Goal: Task Accomplishment & Management: Manage account settings

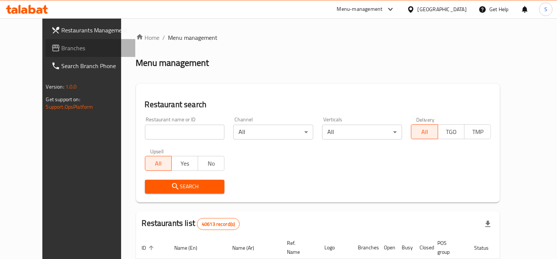
click at [62, 49] on span "Branches" at bounding box center [96, 48] width 68 height 9
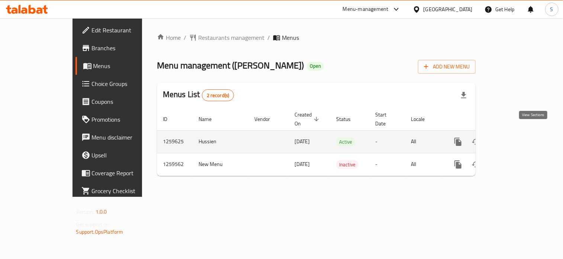
click at [516, 137] on icon "enhanced table" at bounding box center [511, 141] width 9 height 9
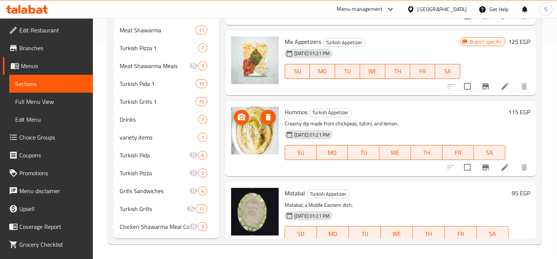
scroll to position [13, 0]
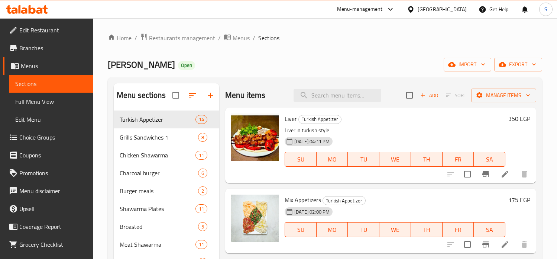
scroll to position [125, 0]
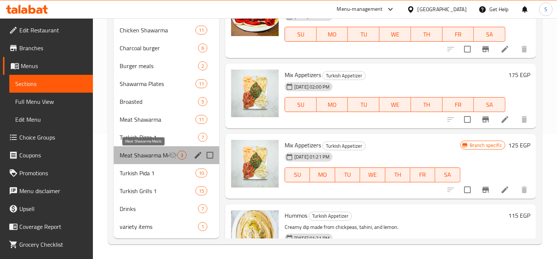
click at [154, 156] on span "Meat Shawarma Meals" at bounding box center [144, 155] width 49 height 9
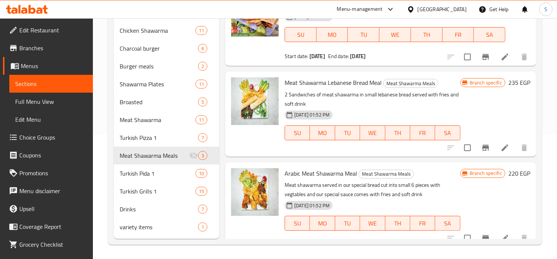
scroll to position [125, 0]
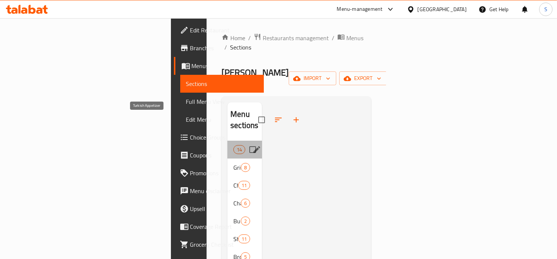
click at [234, 145] on span "Turkish Appetizer" at bounding box center [234, 149] width 0 height 9
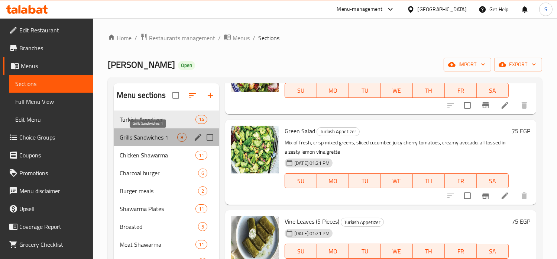
click at [144, 140] on span "Grills Sandwiches 1" at bounding box center [149, 137] width 58 height 9
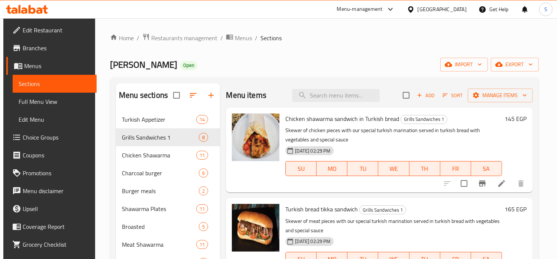
click at [393, 9] on icon at bounding box center [390, 9] width 4 height 3
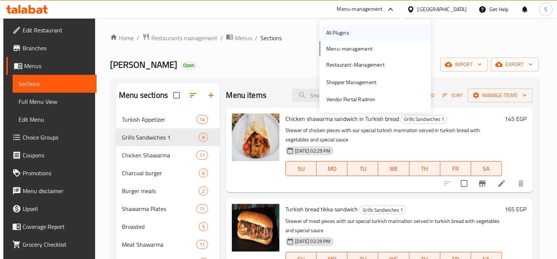
click at [373, 30] on div "All Plugins" at bounding box center [376, 32] width 112 height 17
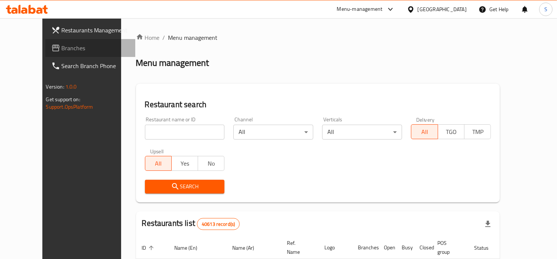
click at [62, 45] on span "Branches" at bounding box center [96, 48] width 68 height 9
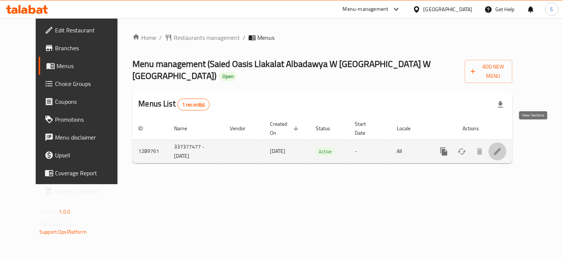
click at [502, 147] on icon "enhanced table" at bounding box center [497, 151] width 9 height 9
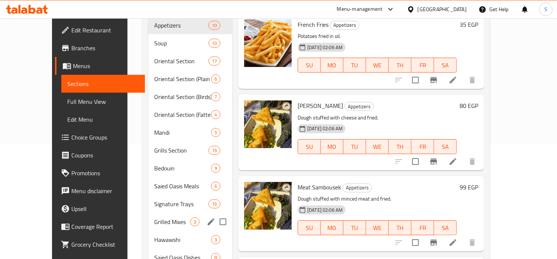
scroll to position [116, 0]
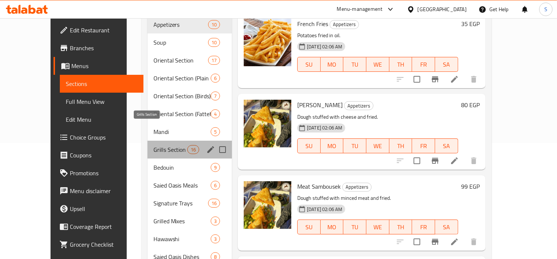
click at [154, 145] on span "Grills Section" at bounding box center [171, 149] width 34 height 9
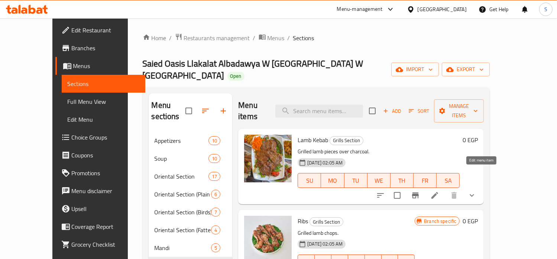
click at [440, 191] on icon at bounding box center [435, 195] width 9 height 9
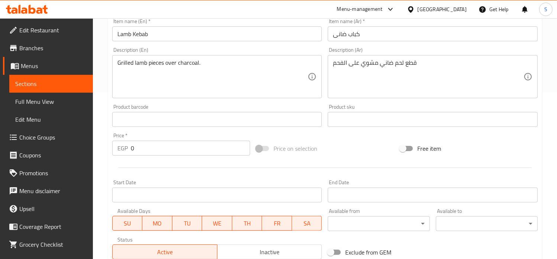
scroll to position [293, 0]
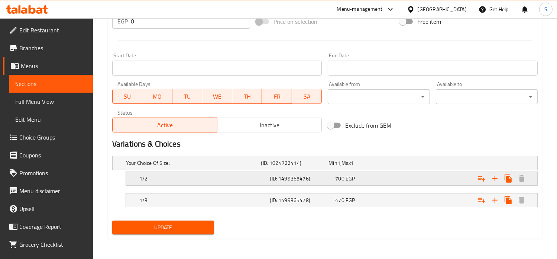
click at [375, 167] on div "700 EGP" at bounding box center [361, 162] width 65 height 7
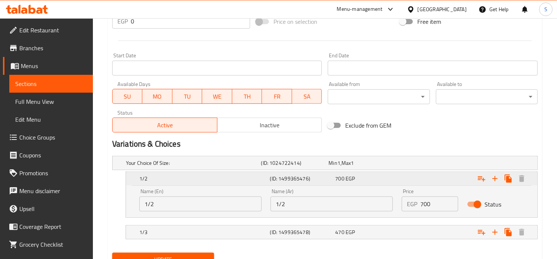
scroll to position [325, 0]
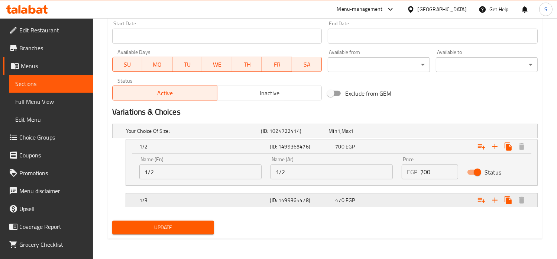
click at [400, 132] on div "Expand" at bounding box center [462, 130] width 135 height 3
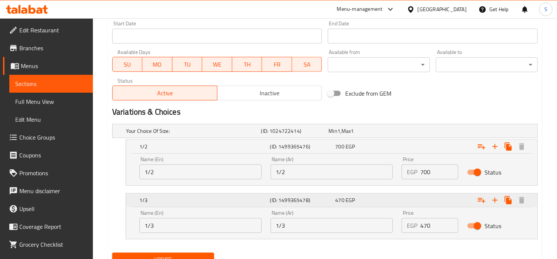
scroll to position [357, 0]
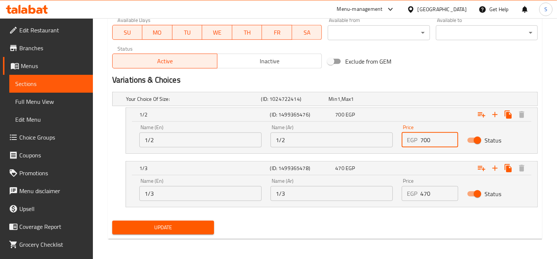
click at [424, 141] on input "700" at bounding box center [440, 139] width 38 height 15
type input "850"
click at [426, 193] on input "470" at bounding box center [440, 193] width 38 height 15
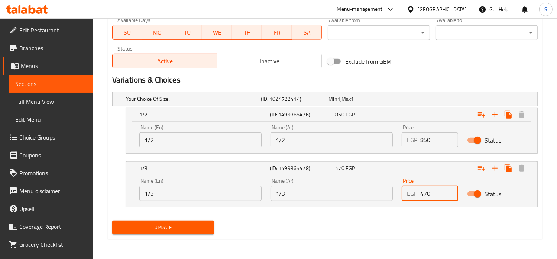
click at [426, 193] on input "470" at bounding box center [440, 193] width 38 height 15
type input "565"
click at [112, 221] on button "Update" at bounding box center [163, 228] width 102 height 14
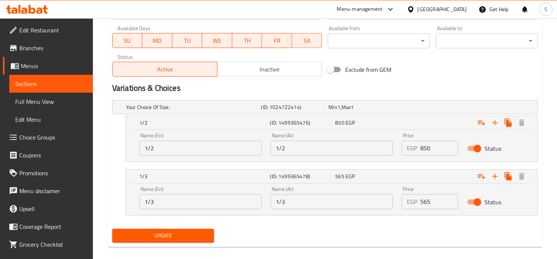
scroll to position [71, 0]
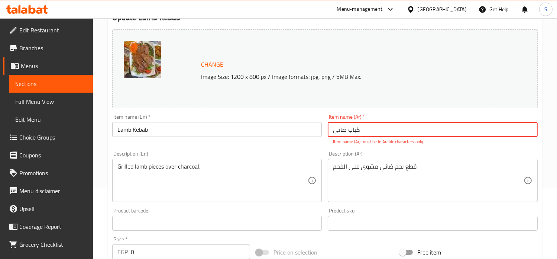
click at [343, 132] on input "کباب ضانی" at bounding box center [433, 129] width 210 height 15
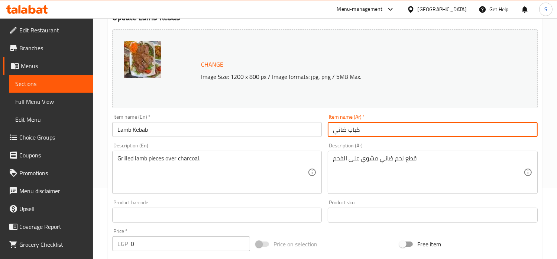
type input "كباب ضاني"
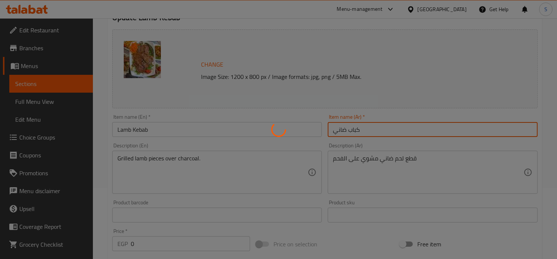
scroll to position [0, 0]
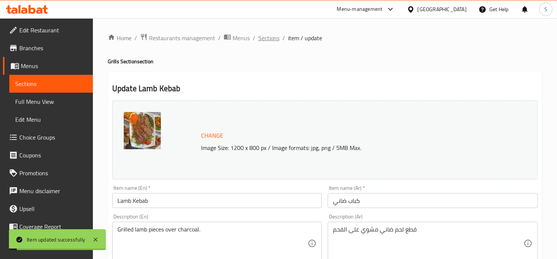
click at [266, 38] on span "Sections" at bounding box center [268, 37] width 21 height 9
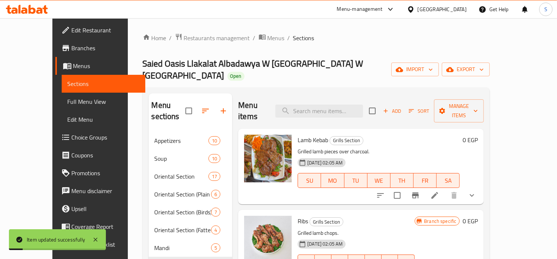
scroll to position [78, 0]
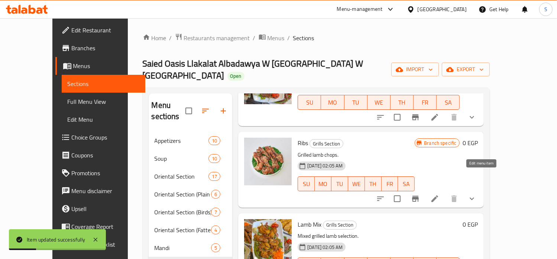
click at [440, 194] on icon at bounding box center [435, 198] width 9 height 9
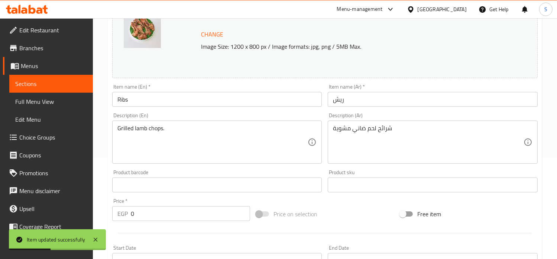
scroll to position [293, 0]
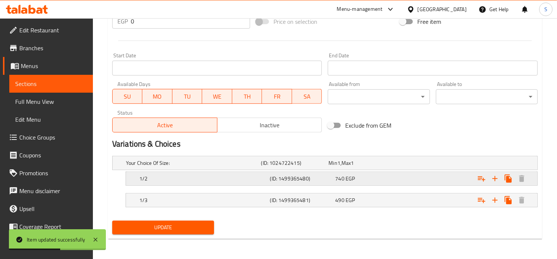
click at [380, 167] on div "740 EGP" at bounding box center [361, 162] width 65 height 7
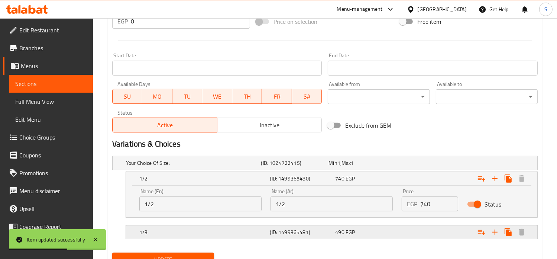
click at [402, 164] on div "Expand" at bounding box center [462, 162] width 135 height 3
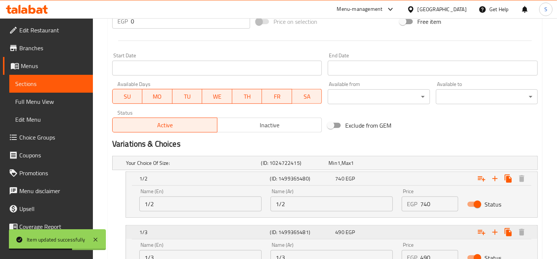
scroll to position [357, 0]
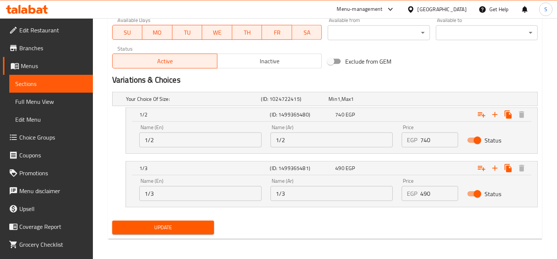
click at [425, 196] on input "490" at bounding box center [440, 193] width 38 height 15
click at [424, 139] on input "740" at bounding box center [440, 139] width 38 height 15
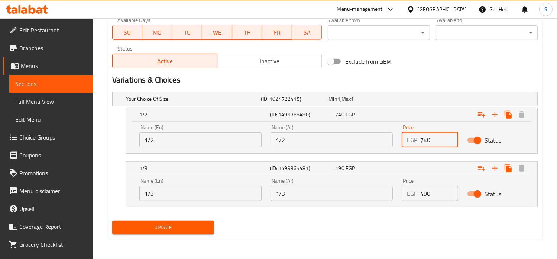
click at [424, 139] on input "740" at bounding box center [440, 139] width 38 height 15
type input "890"
click at [422, 192] on input "490" at bounding box center [440, 193] width 38 height 15
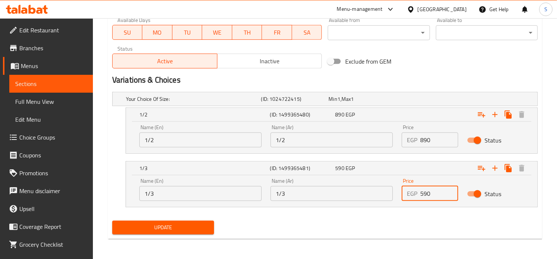
type input "590"
click at [112, 221] on button "Update" at bounding box center [163, 228] width 102 height 14
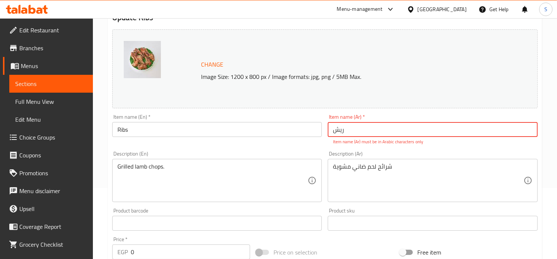
click at [335, 134] on input "ریش" at bounding box center [433, 129] width 210 height 15
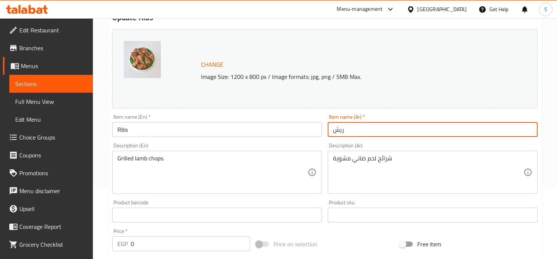
type input "ريش"
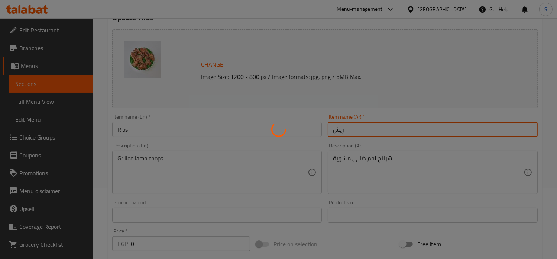
scroll to position [0, 0]
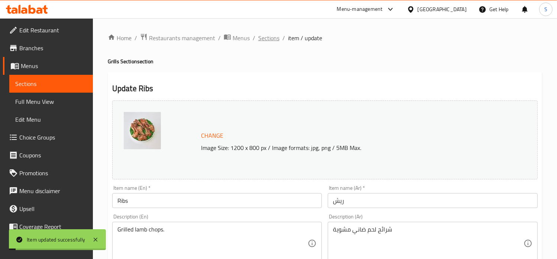
click at [265, 37] on span "Sections" at bounding box center [268, 37] width 21 height 9
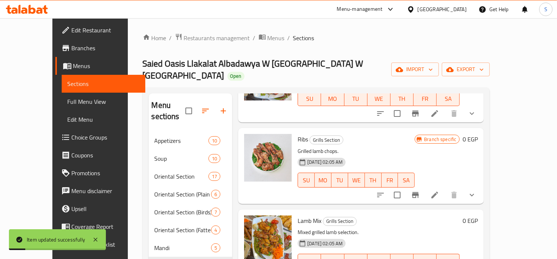
scroll to position [144, 0]
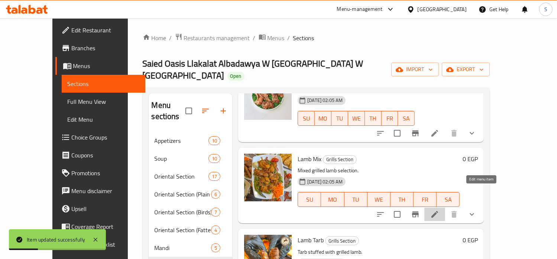
click at [440, 210] on icon at bounding box center [435, 214] width 9 height 9
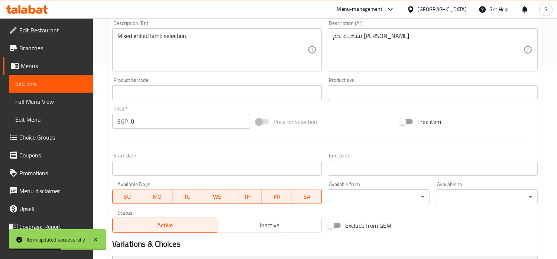
scroll to position [293, 0]
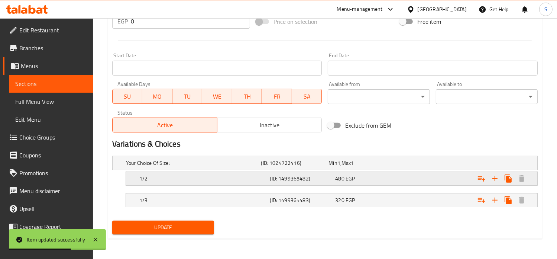
click at [372, 167] on div "480 EGP" at bounding box center [361, 162] width 65 height 7
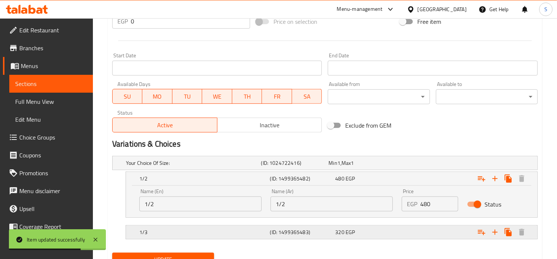
click at [385, 167] on div "320 EGP" at bounding box center [361, 162] width 65 height 7
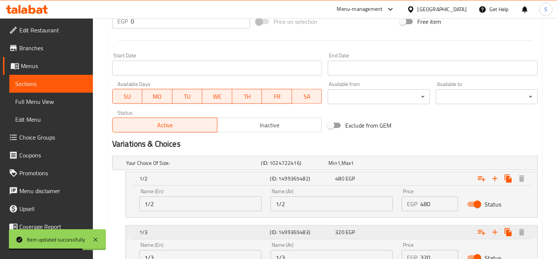
scroll to position [357, 0]
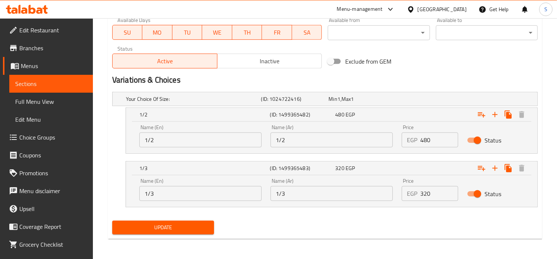
click at [428, 141] on input "480" at bounding box center [440, 139] width 38 height 15
type input "577"
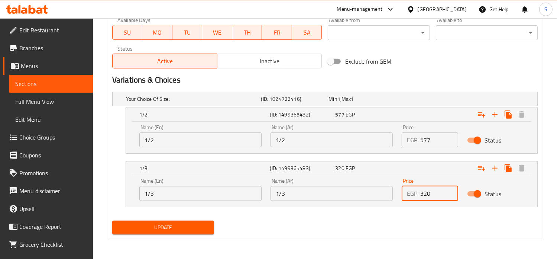
click at [430, 189] on input "320" at bounding box center [440, 193] width 38 height 15
type input "385"
click at [112, 221] on button "Update" at bounding box center [163, 228] width 102 height 14
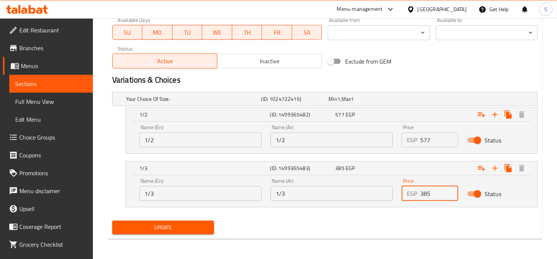
scroll to position [71, 0]
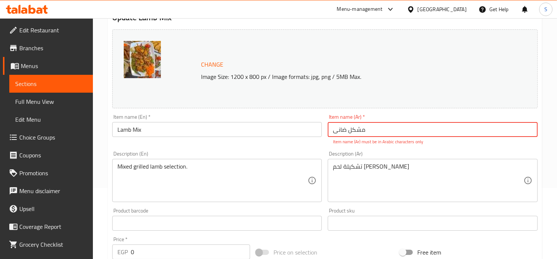
click at [339, 132] on input "مشکل ضانی" at bounding box center [433, 129] width 210 height 15
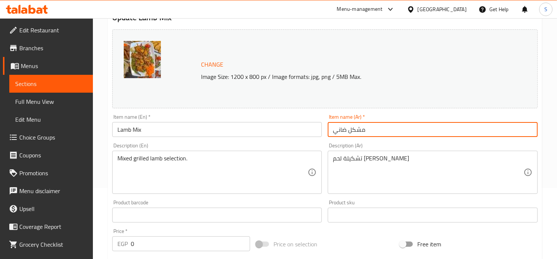
type input "مشكل ضاني"
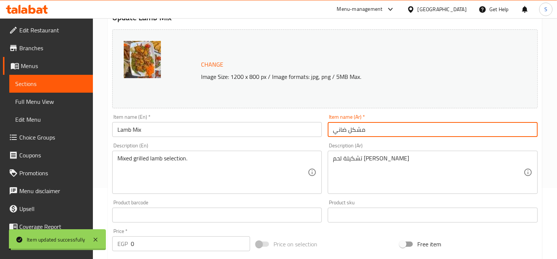
scroll to position [0, 0]
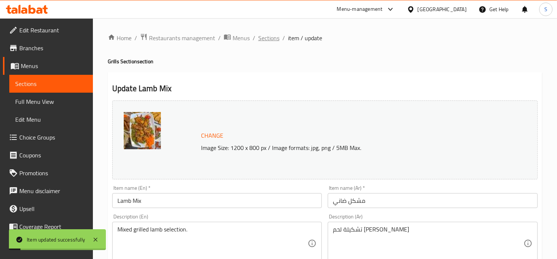
click at [268, 38] on span "Sections" at bounding box center [268, 37] width 21 height 9
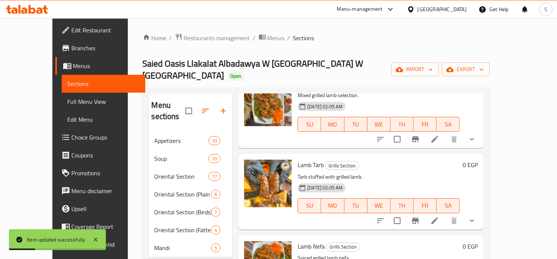
scroll to position [219, 0]
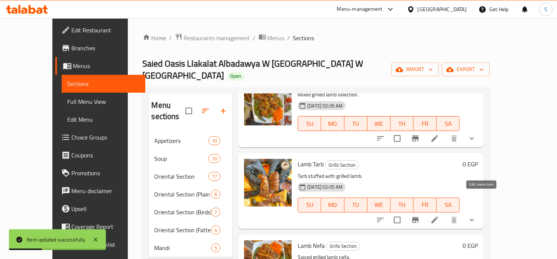
click at [440, 215] on icon at bounding box center [435, 219] width 9 height 9
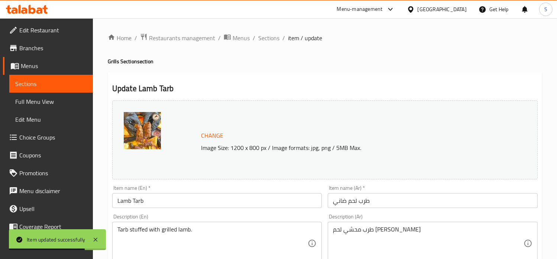
scroll to position [293, 0]
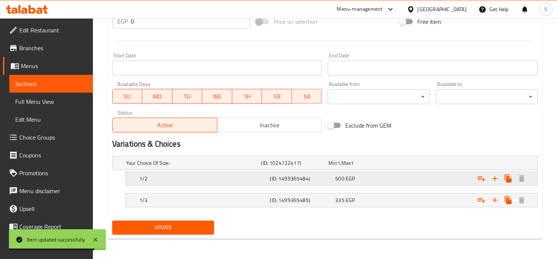
click at [372, 168] on div "500 EGP" at bounding box center [361, 163] width 68 height 10
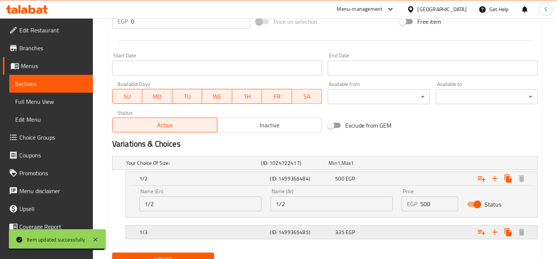
click at [390, 167] on div "335 EGP" at bounding box center [361, 162] width 65 height 7
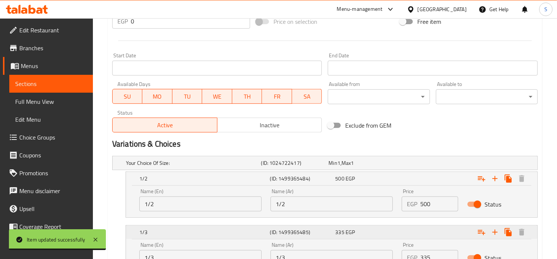
scroll to position [357, 0]
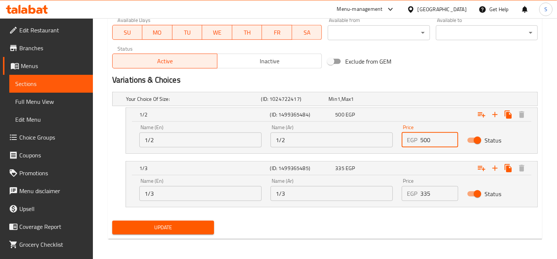
click at [425, 142] on input "500" at bounding box center [440, 139] width 38 height 15
type input "600"
click at [422, 192] on input "335" at bounding box center [440, 193] width 38 height 15
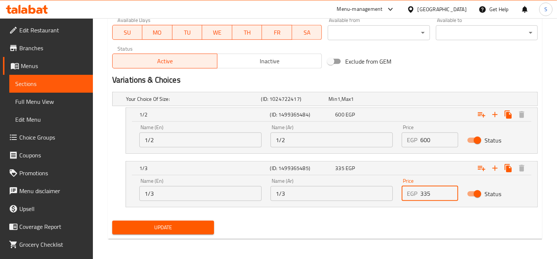
click at [422, 192] on input "335" at bounding box center [440, 193] width 38 height 15
type input "400"
click at [112, 221] on button "Update" at bounding box center [163, 228] width 102 height 14
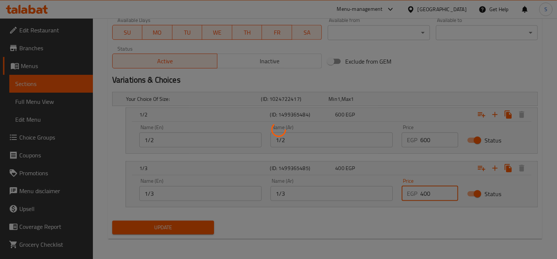
scroll to position [0, 0]
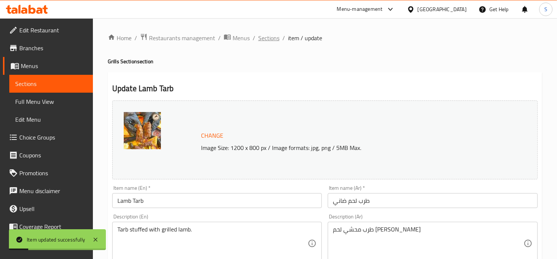
click at [269, 42] on span "Sections" at bounding box center [268, 37] width 21 height 9
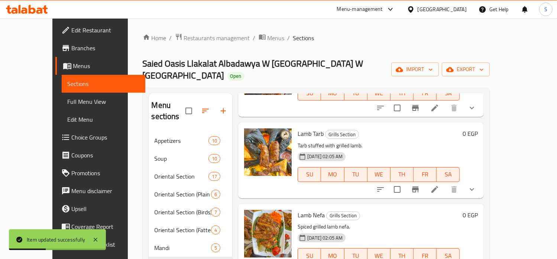
scroll to position [294, 0]
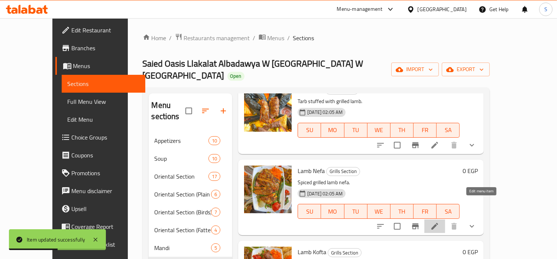
click at [438, 223] on icon at bounding box center [435, 226] width 7 height 7
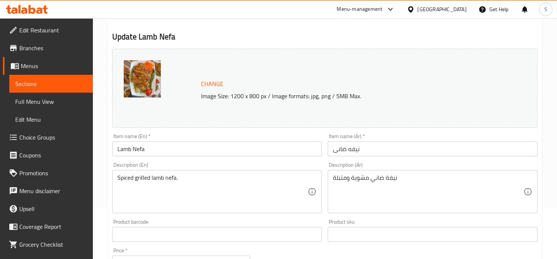
scroll to position [293, 0]
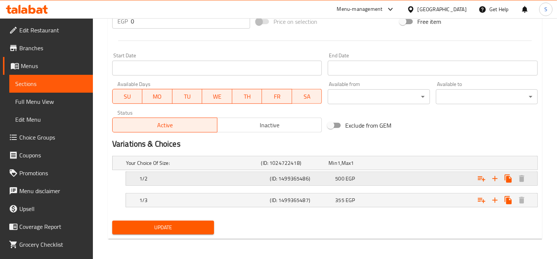
click at [393, 167] on div "500 EGP" at bounding box center [361, 162] width 65 height 7
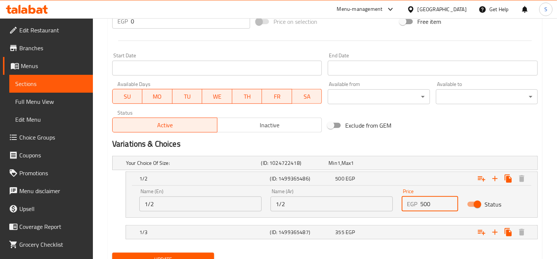
click at [425, 205] on input "500" at bounding box center [440, 203] width 38 height 15
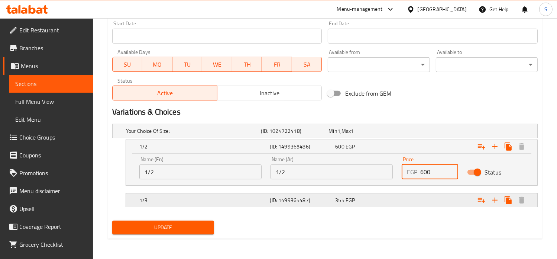
type input "600"
click at [427, 132] on div "Expand" at bounding box center [462, 130] width 135 height 3
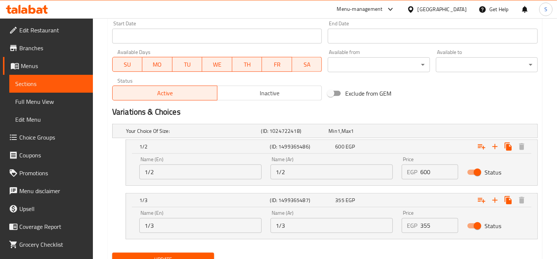
click at [429, 230] on input "355" at bounding box center [440, 225] width 38 height 15
type input "430"
click at [112, 253] on button "Update" at bounding box center [163, 260] width 102 height 14
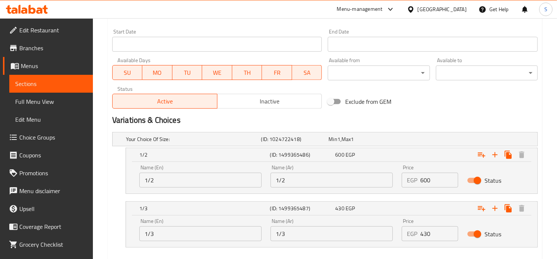
scroll to position [71, 0]
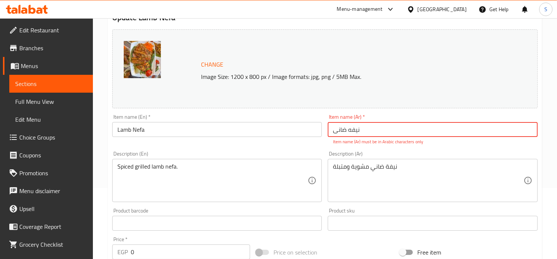
click at [345, 128] on input "نیفه ضانی" at bounding box center [433, 129] width 210 height 15
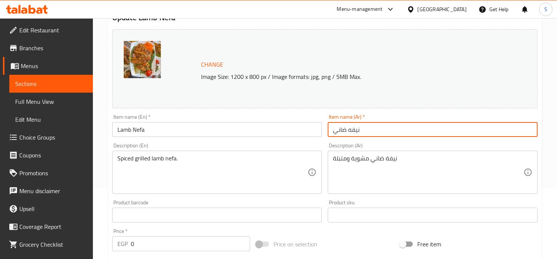
type input "نيفه ضاني"
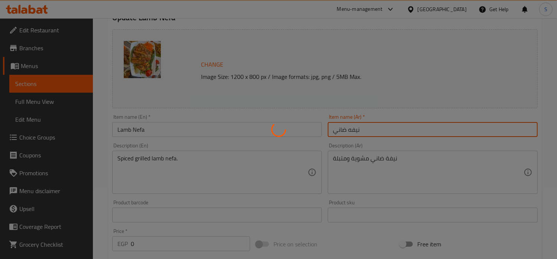
scroll to position [0, 0]
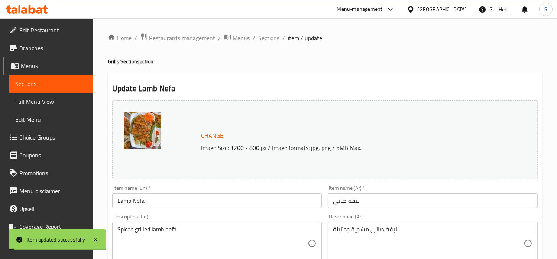
click at [269, 39] on span "Sections" at bounding box center [268, 37] width 21 height 9
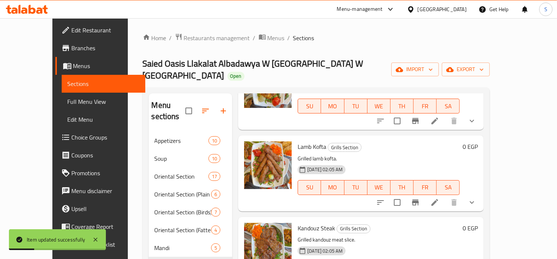
scroll to position [431, 0]
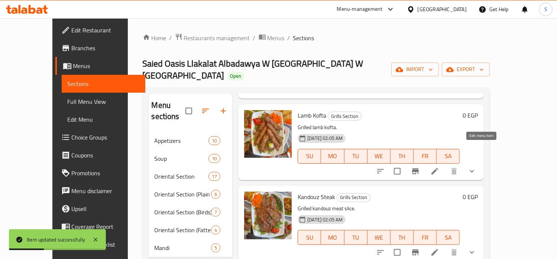
click at [440, 167] on icon at bounding box center [435, 171] width 9 height 9
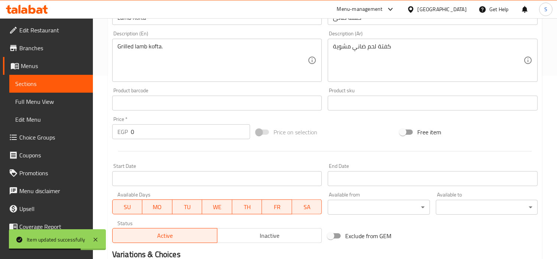
scroll to position [293, 0]
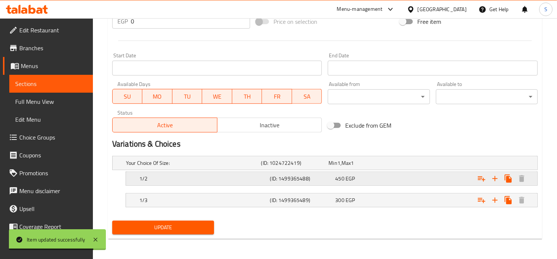
click at [379, 167] on div "450 EGP" at bounding box center [361, 162] width 65 height 7
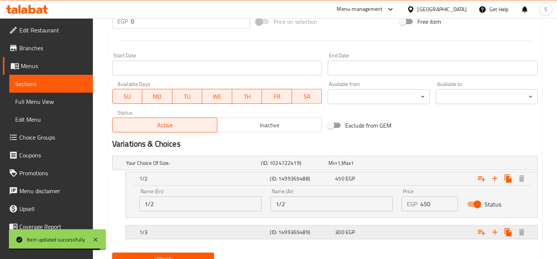
click at [390, 167] on div "300 EGP" at bounding box center [361, 162] width 65 height 7
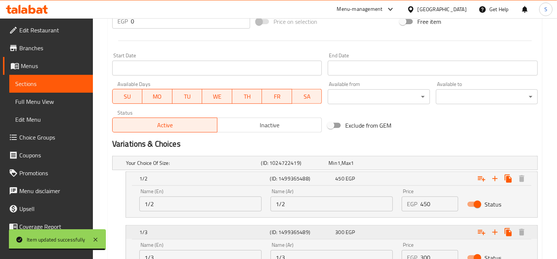
scroll to position [357, 0]
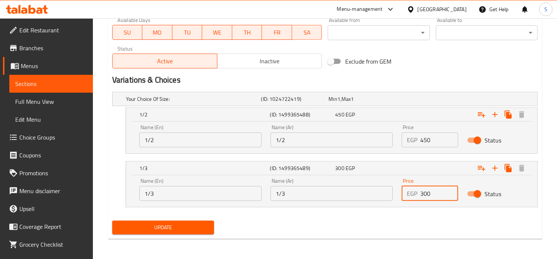
click at [425, 191] on input "300" at bounding box center [440, 193] width 38 height 15
click at [427, 135] on input "450" at bounding box center [440, 139] width 38 height 15
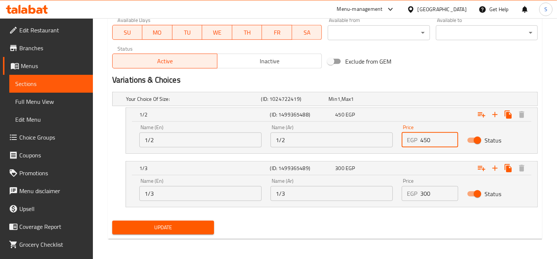
click at [427, 135] on input "450" at bounding box center [440, 139] width 38 height 15
type input "540"
click at [422, 193] on input "300" at bounding box center [440, 193] width 38 height 15
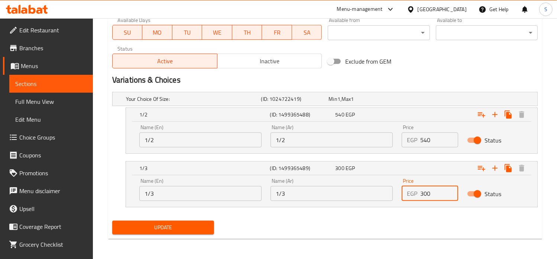
click at [422, 193] on input "300" at bounding box center [440, 193] width 38 height 15
type input "360"
click at [112, 221] on button "Update" at bounding box center [163, 228] width 102 height 14
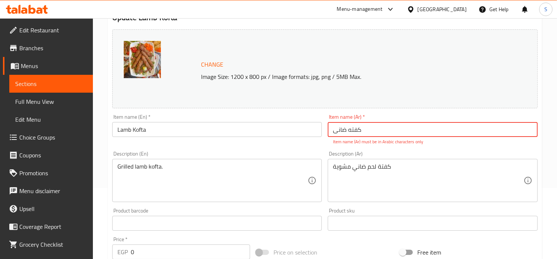
click at [343, 132] on input "كفته ضانی" at bounding box center [433, 129] width 210 height 15
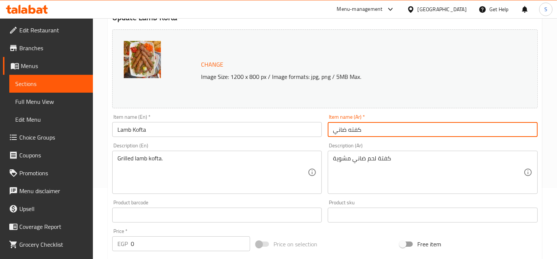
type input "كفته ضاني"
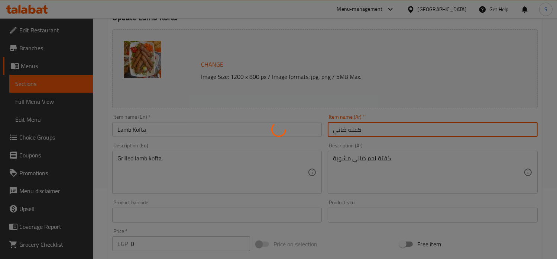
scroll to position [0, 0]
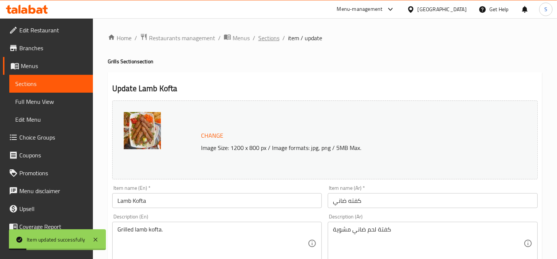
click at [265, 40] on span "Sections" at bounding box center [268, 37] width 21 height 9
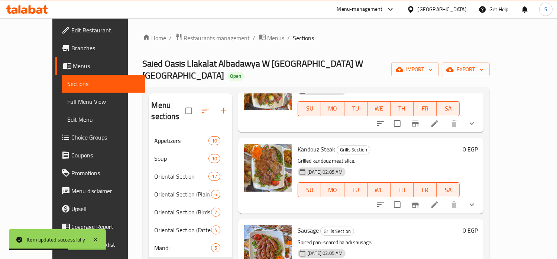
scroll to position [479, 0]
click at [440, 200] on icon at bounding box center [435, 204] width 9 height 9
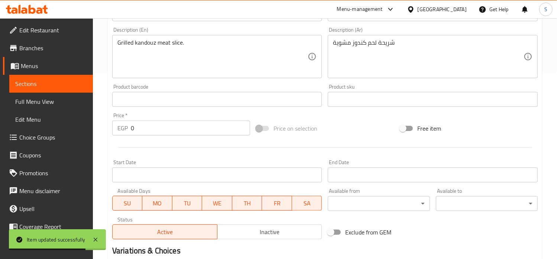
scroll to position [293, 0]
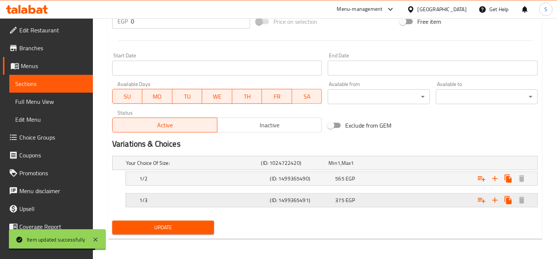
drag, startPoint x: 386, startPoint y: 211, endPoint x: 386, endPoint y: 201, distance: 10.0
click at [386, 201] on div "Your Choice Of Size: (ID: 1024722420) Min 1 , Max 1 Name (En) Your Choice Of Si…" at bounding box center [325, 185] width 432 height 65
click at [386, 167] on div "375 EGP" at bounding box center [361, 162] width 65 height 7
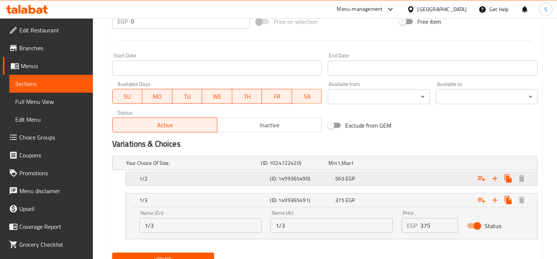
click at [392, 167] on div "565 EGP" at bounding box center [361, 162] width 65 height 7
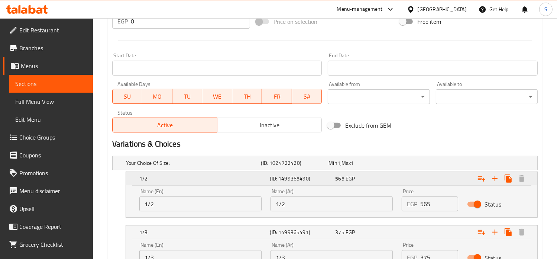
scroll to position [357, 0]
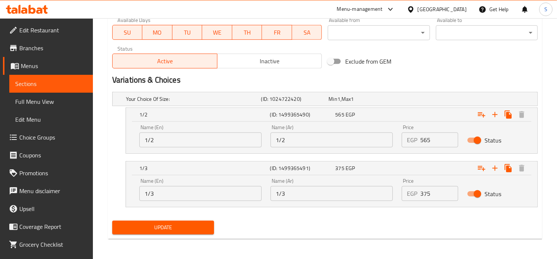
click at [423, 141] on input "565" at bounding box center [440, 139] width 38 height 15
type input "680"
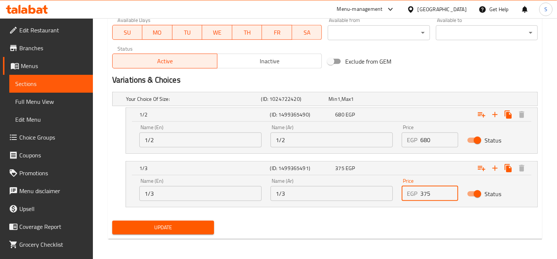
click at [427, 193] on input "375" at bounding box center [440, 193] width 38 height 15
type input "450"
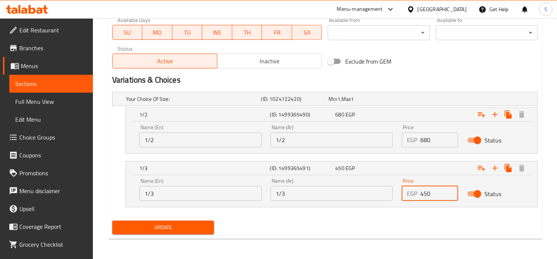
click at [112, 221] on button "Update" at bounding box center [163, 228] width 102 height 14
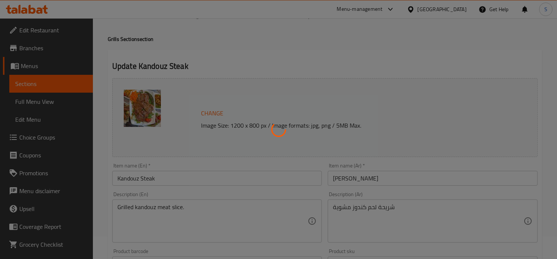
scroll to position [0, 0]
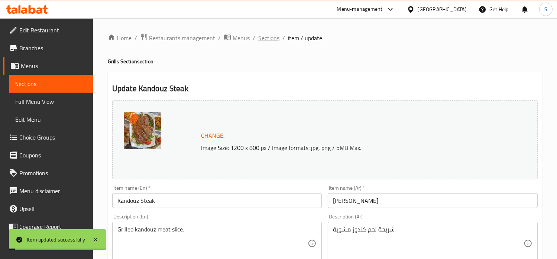
click at [267, 38] on span "Sections" at bounding box center [268, 37] width 21 height 9
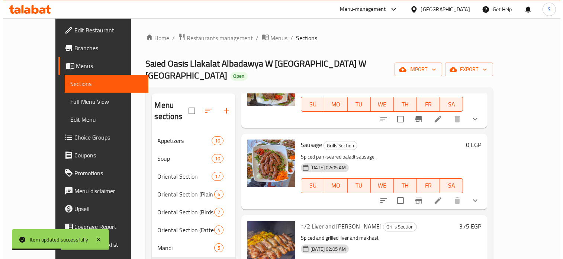
scroll to position [565, 0]
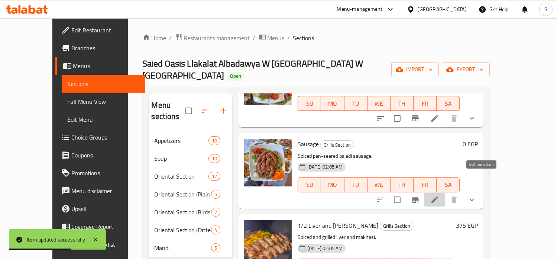
click at [440, 195] on icon at bounding box center [435, 199] width 9 height 9
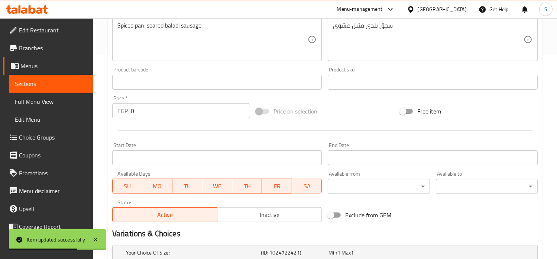
scroll to position [293, 0]
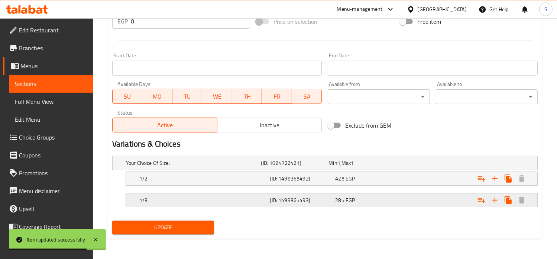
click at [383, 167] on div "285 EGP" at bounding box center [361, 162] width 65 height 7
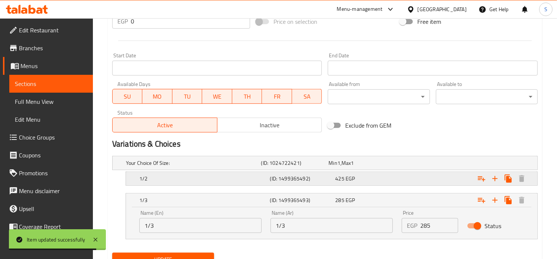
click at [393, 168] on div "425 EGP" at bounding box center [361, 163] width 68 height 10
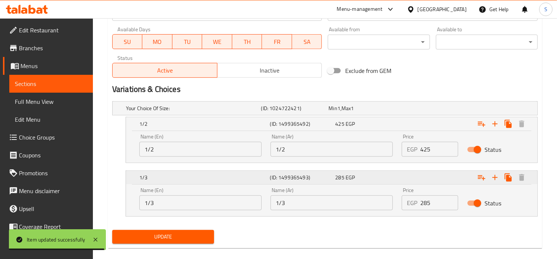
scroll to position [353, 0]
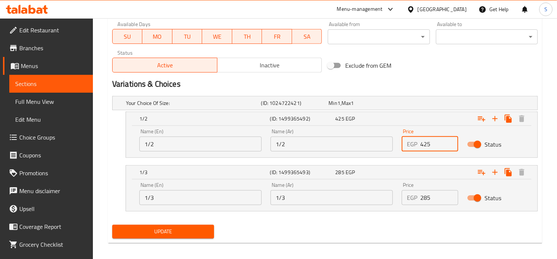
click at [422, 143] on input "425" at bounding box center [440, 143] width 38 height 15
type input "510"
click at [427, 199] on input "285" at bounding box center [440, 197] width 38 height 15
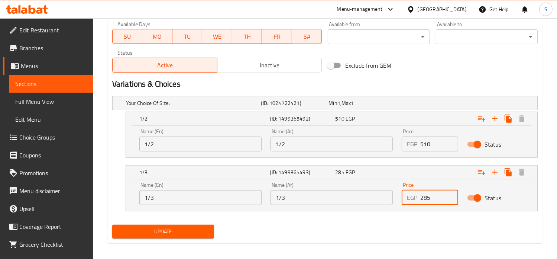
click at [427, 199] on input "285" at bounding box center [440, 197] width 38 height 15
type input "345"
click at [112, 225] on button "Update" at bounding box center [163, 232] width 102 height 14
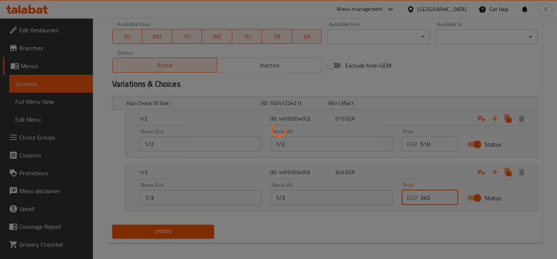
scroll to position [0, 0]
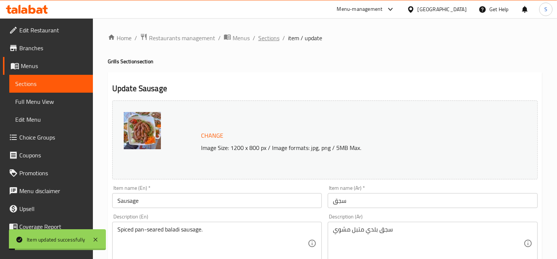
click at [266, 37] on span "Sections" at bounding box center [268, 37] width 21 height 9
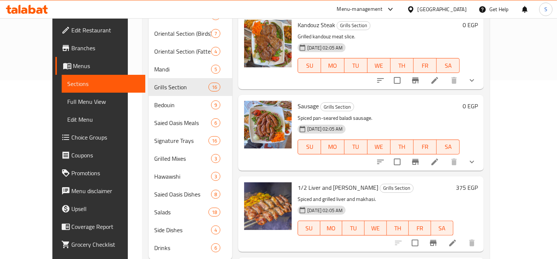
scroll to position [416, 0]
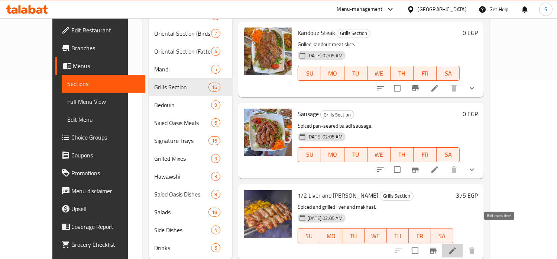
click at [457, 246] on icon at bounding box center [453, 250] width 9 height 9
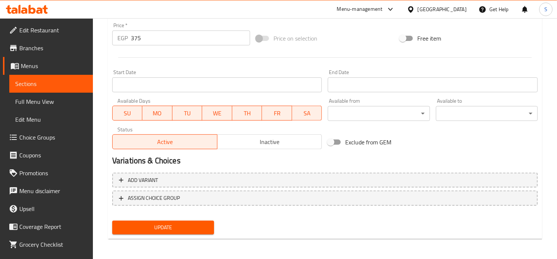
scroll to position [277, 0]
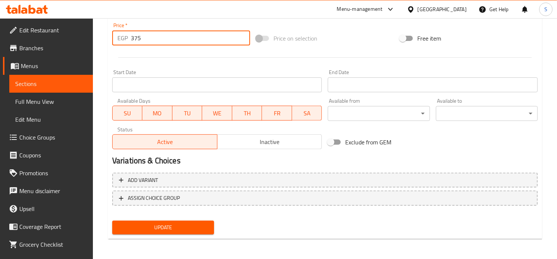
click at [136, 39] on input "375" at bounding box center [190, 37] width 119 height 15
type input "450"
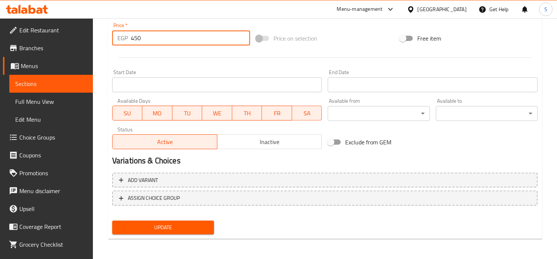
click at [112, 221] on button "Update" at bounding box center [163, 228] width 102 height 14
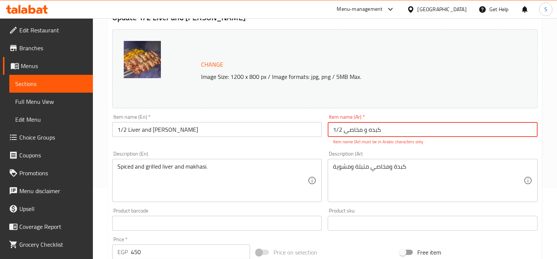
click at [339, 133] on input "1/2 كبده و مخاصی" at bounding box center [433, 129] width 210 height 15
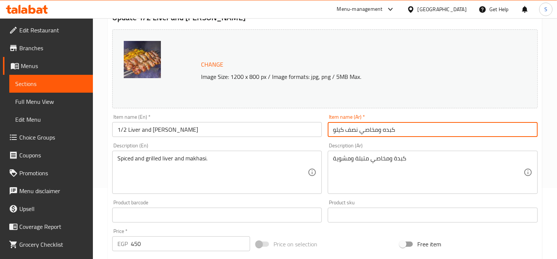
type input "كبده ومخاصي نصف كيلو"
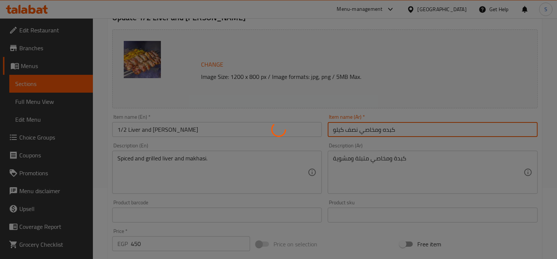
scroll to position [0, 0]
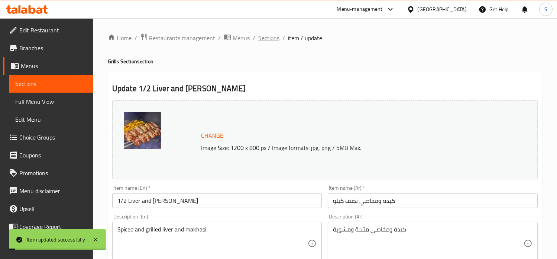
click at [266, 35] on span "Sections" at bounding box center [268, 37] width 21 height 9
